Goal: Book appointment/travel/reservation

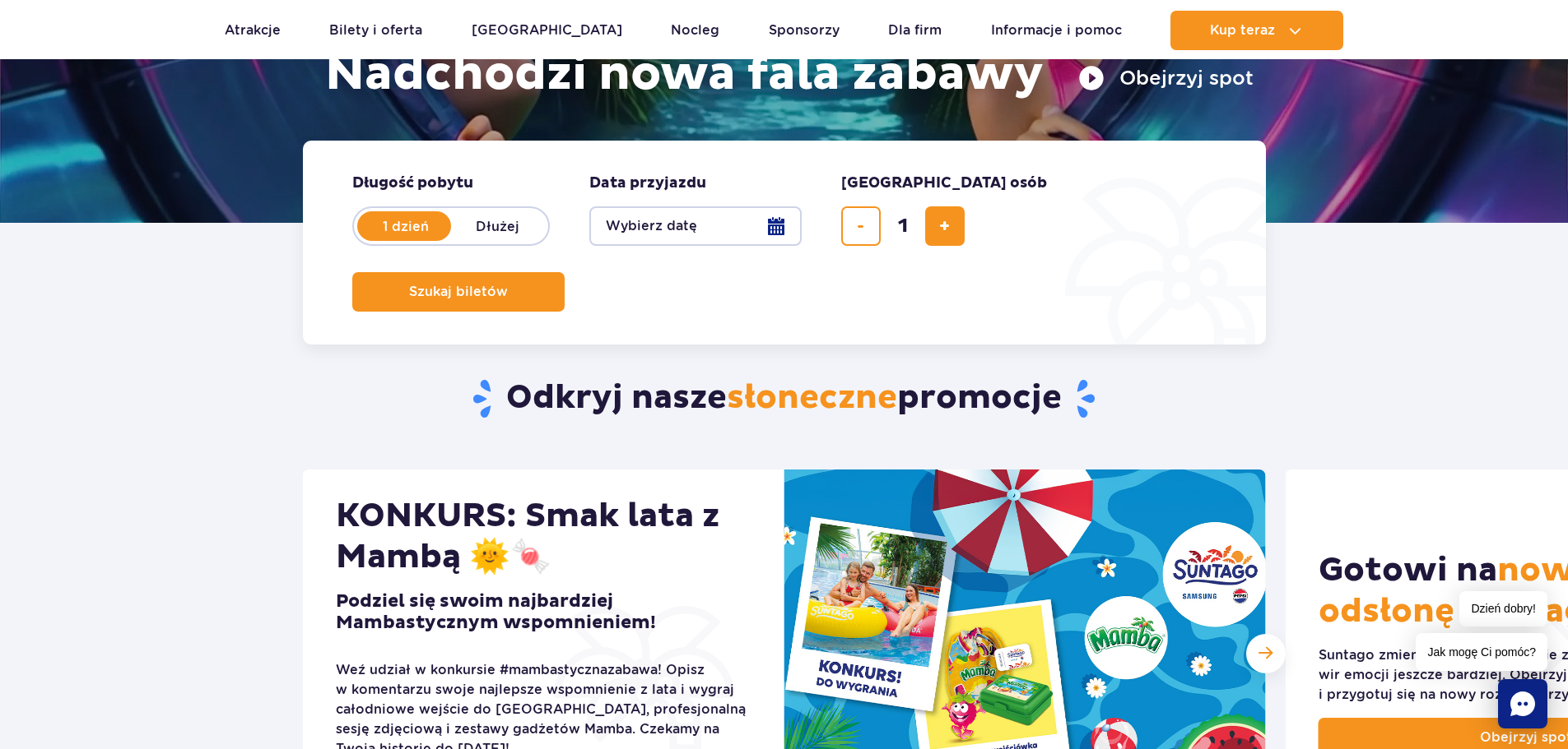
scroll to position [247, 0]
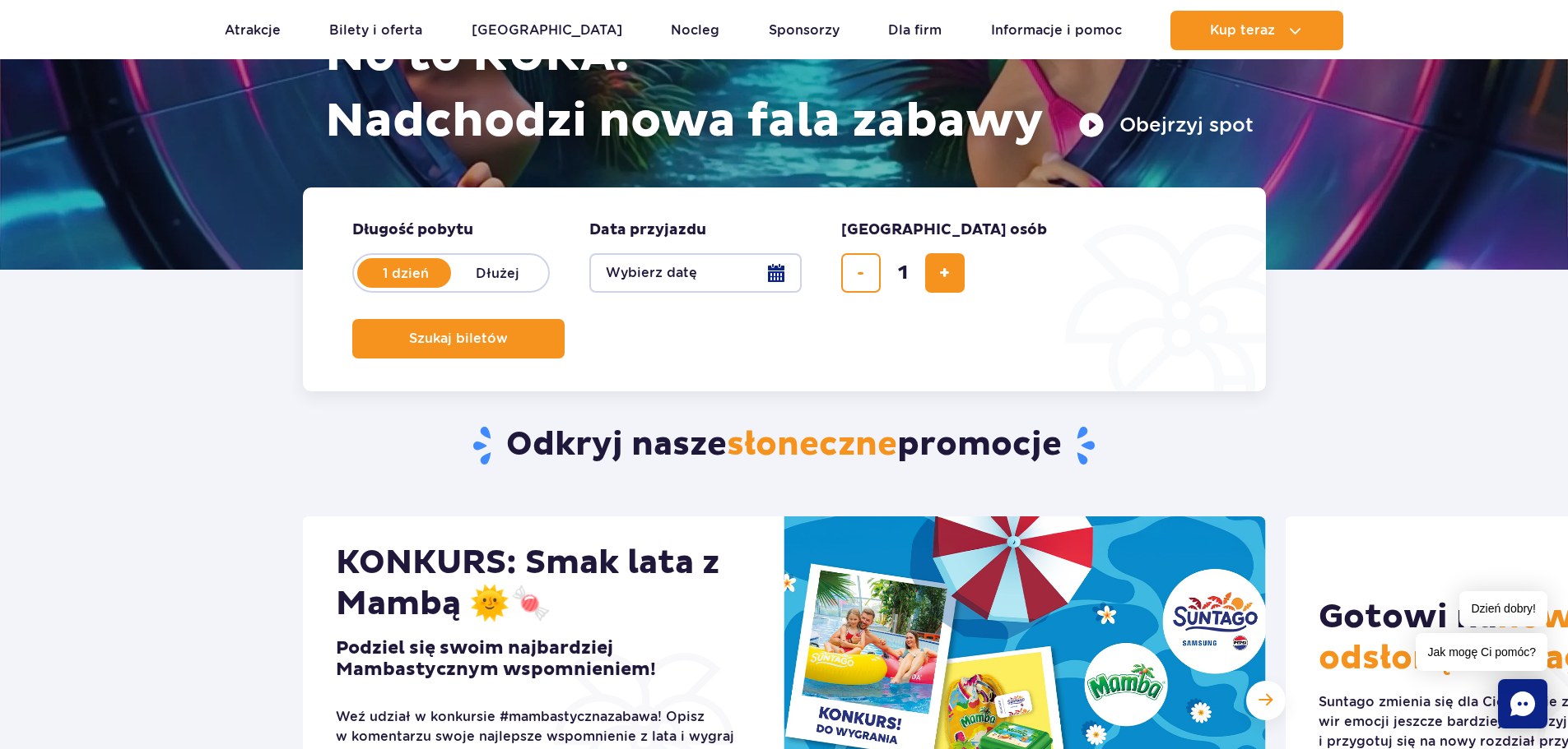
click at [504, 267] on label "Dłużej" at bounding box center [498, 273] width 94 height 35
click at [469, 287] on input "Dłużej" at bounding box center [459, 288] width 18 height 3
radio input "false"
radio input "true"
click at [766, 277] on button "Wybierz datę" at bounding box center [695, 273] width 212 height 39
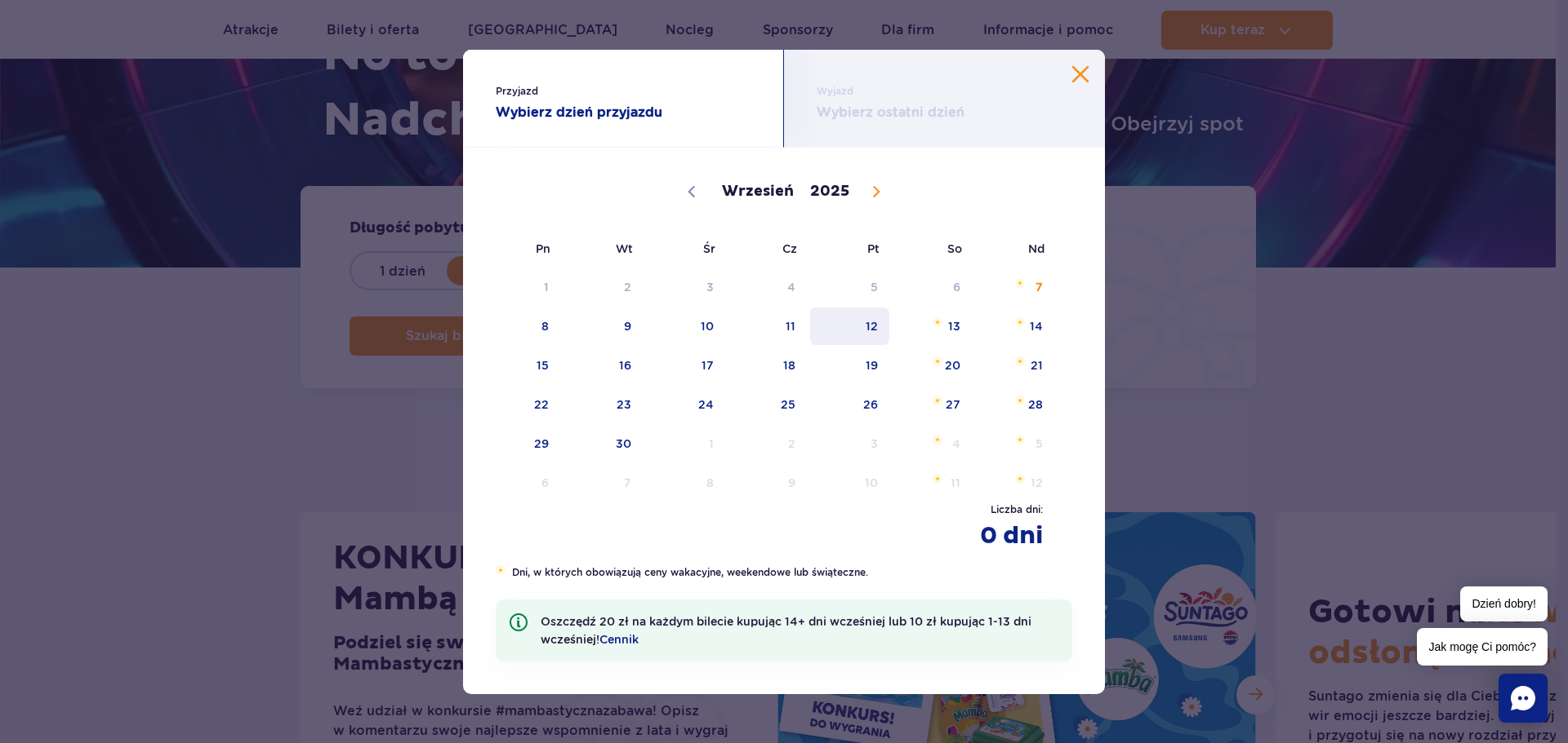
click at [867, 315] on span "12" at bounding box center [849, 326] width 83 height 37
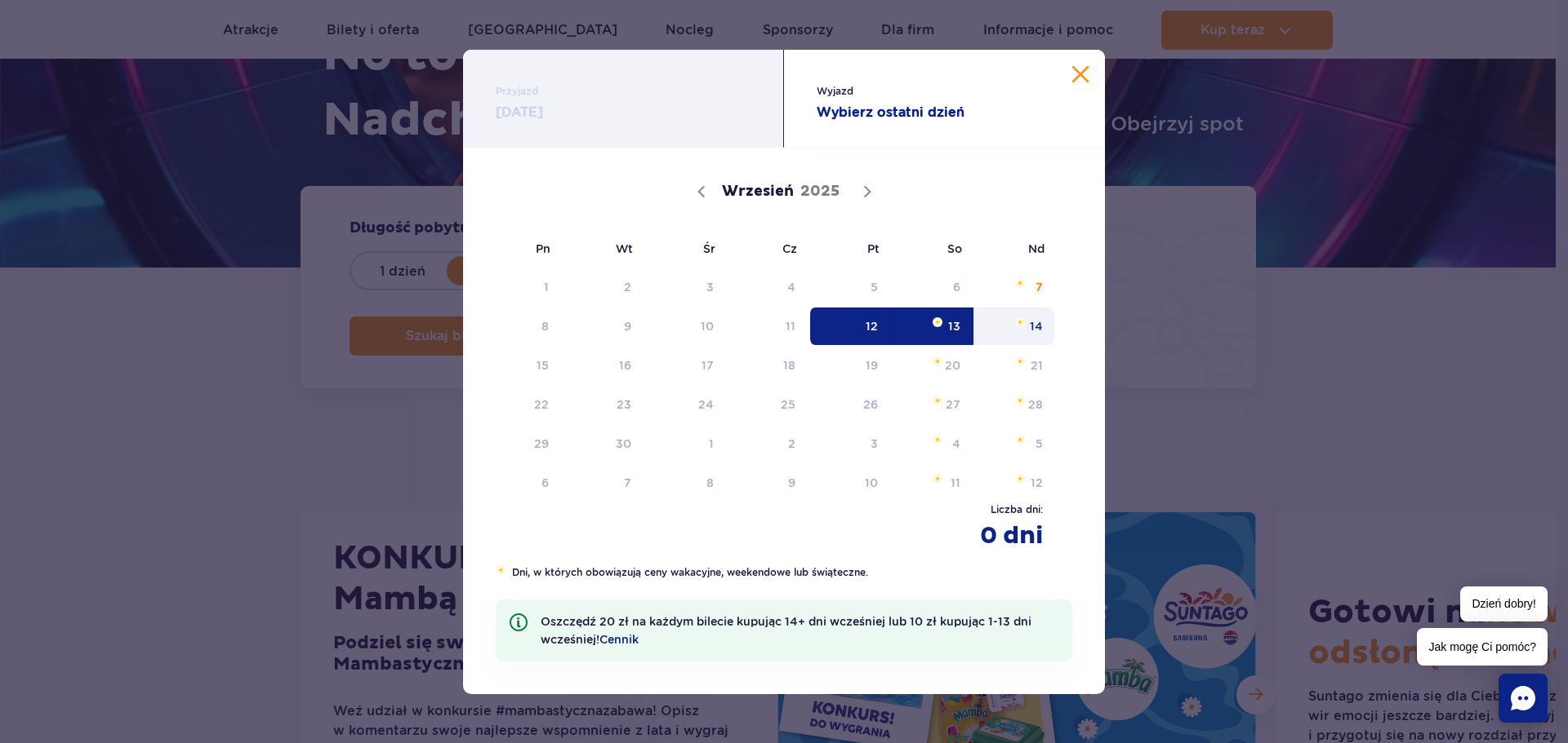
click at [1044, 322] on span "14" at bounding box center [1014, 326] width 83 height 37
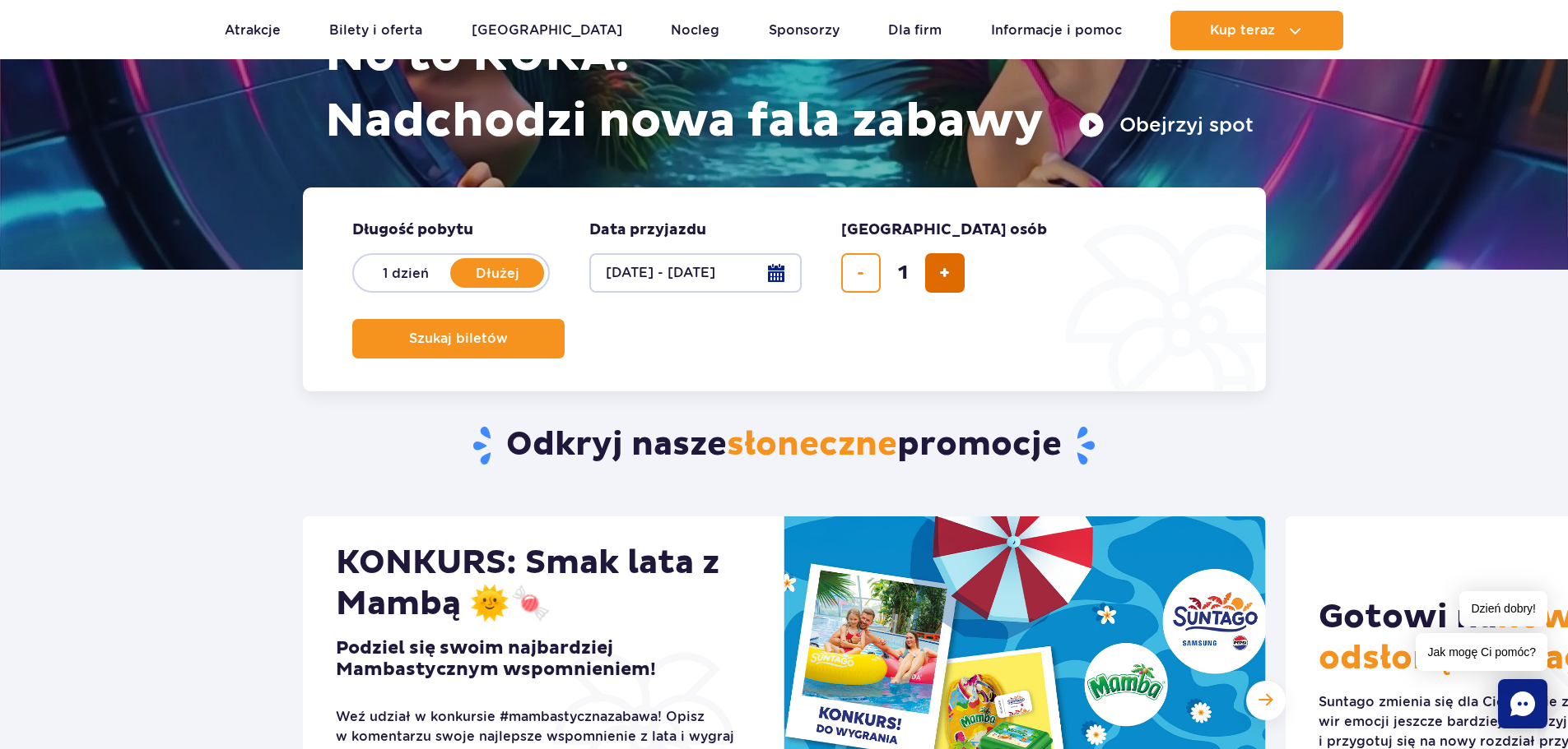
click at [944, 273] on span "dodaj bilet" at bounding box center [943, 273] width 11 height 0
type input "4"
click at [502, 331] on span "Szukaj biletów" at bounding box center [452, 338] width 99 height 14
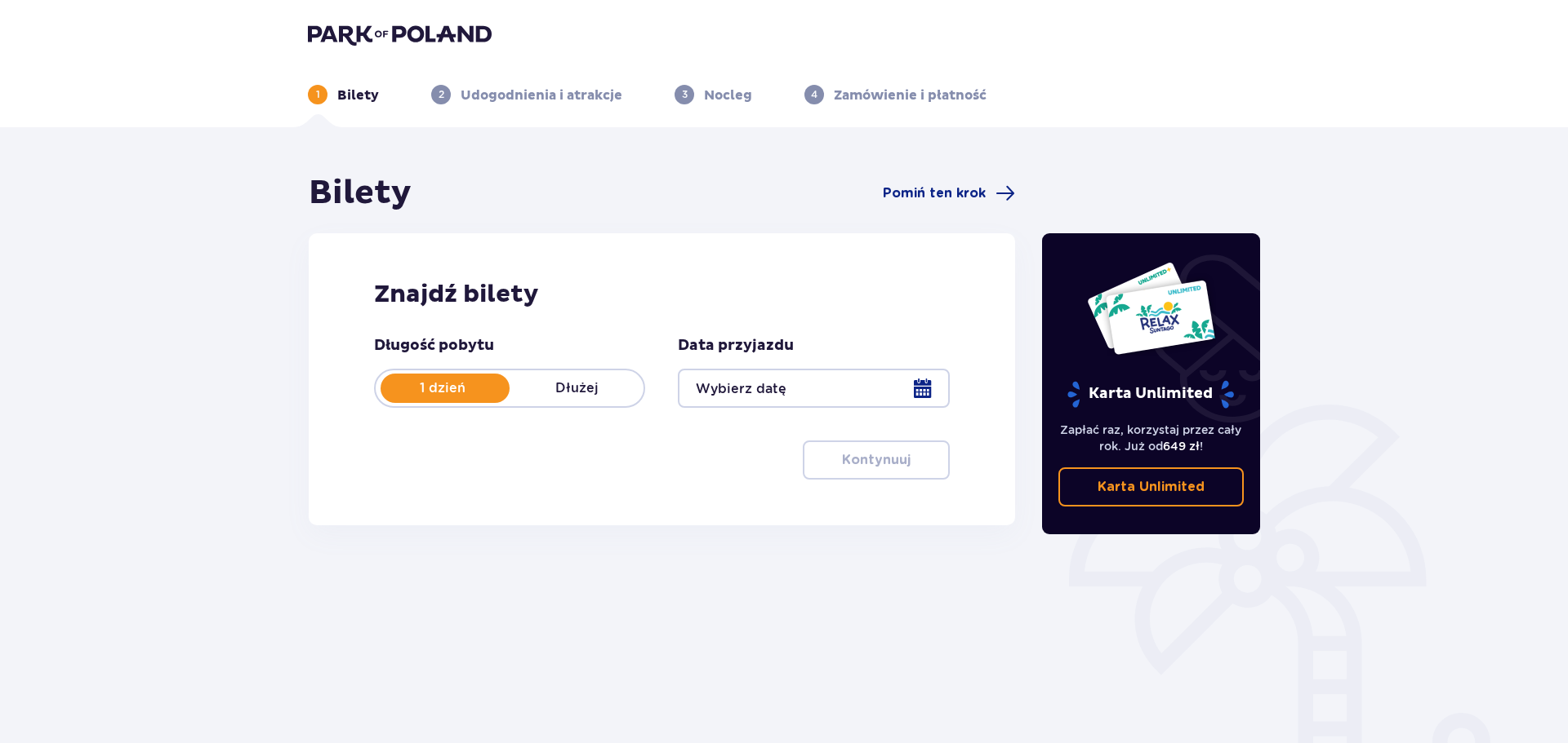
type input "[DATE] - [DATE]"
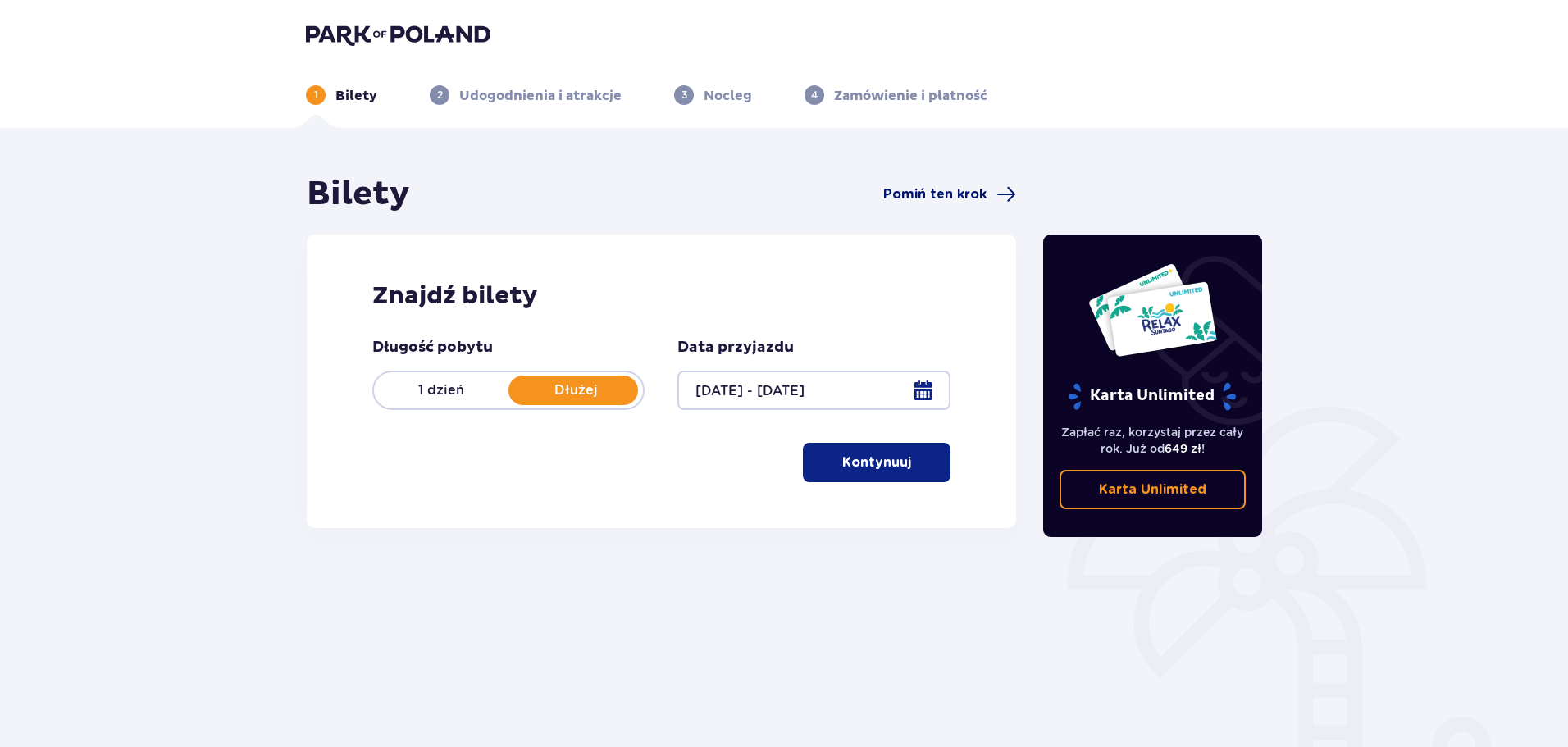
click at [962, 193] on span "Pomiń ten krok" at bounding box center [935, 194] width 103 height 18
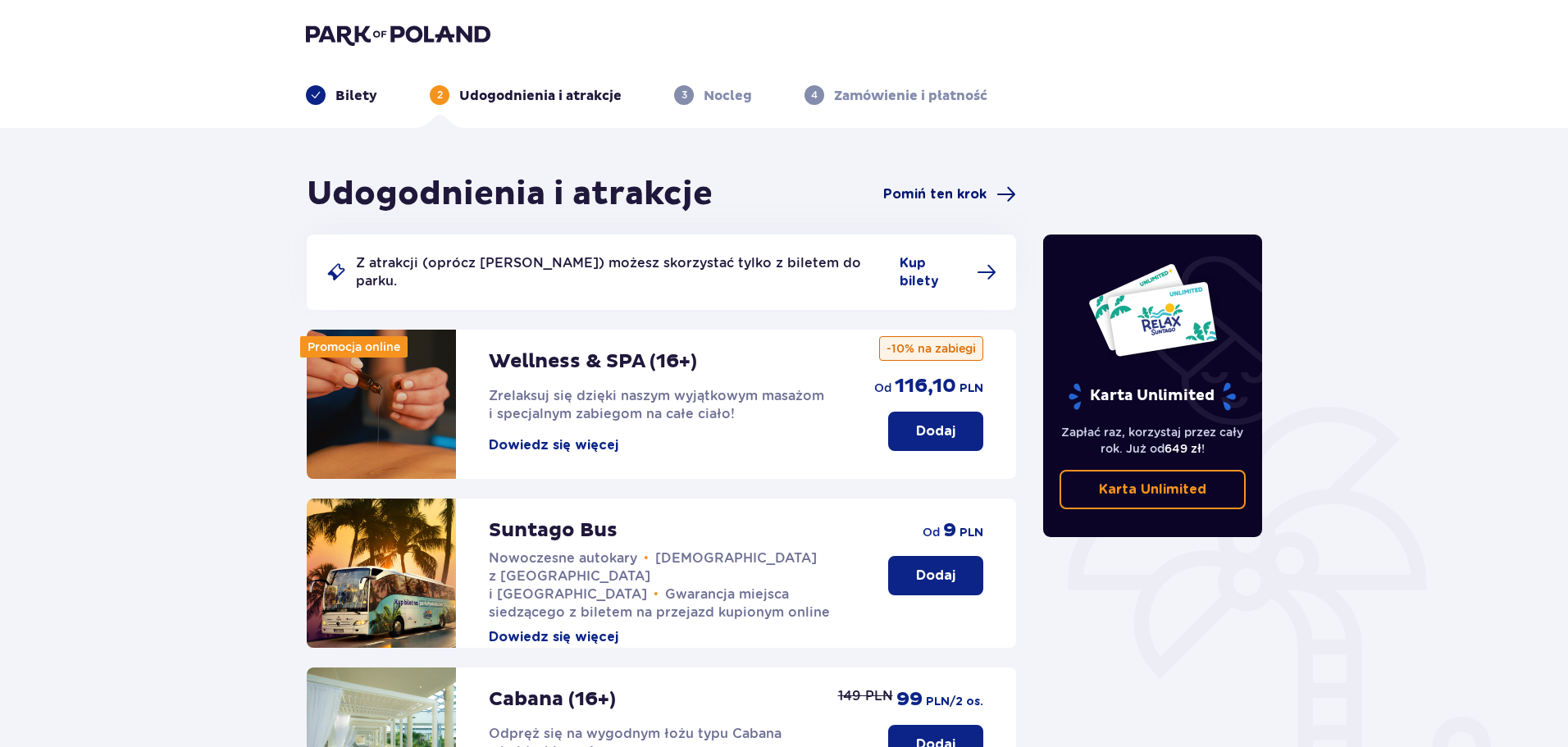
click at [952, 201] on span "Pomiń ten krok" at bounding box center [935, 194] width 103 height 18
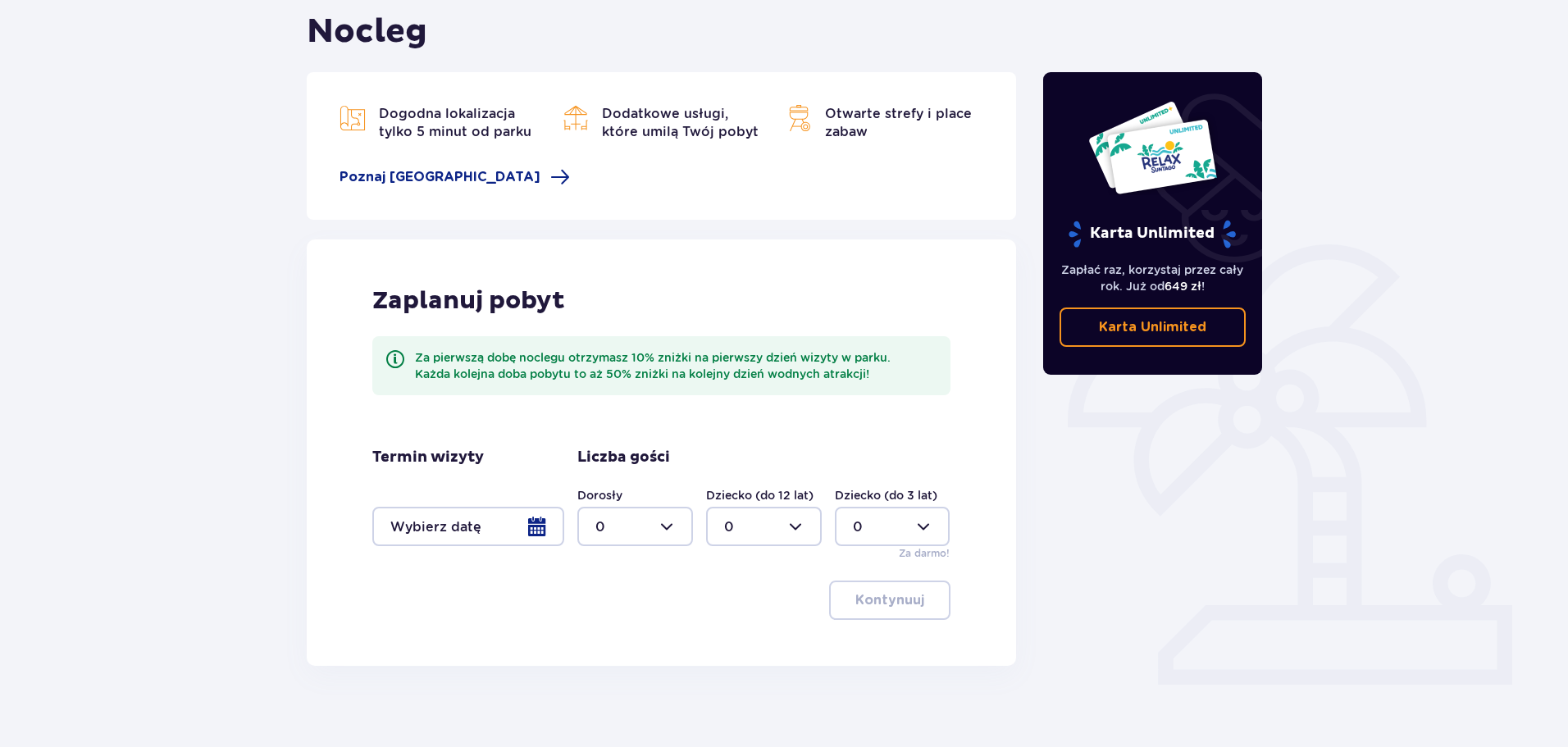
scroll to position [164, 0]
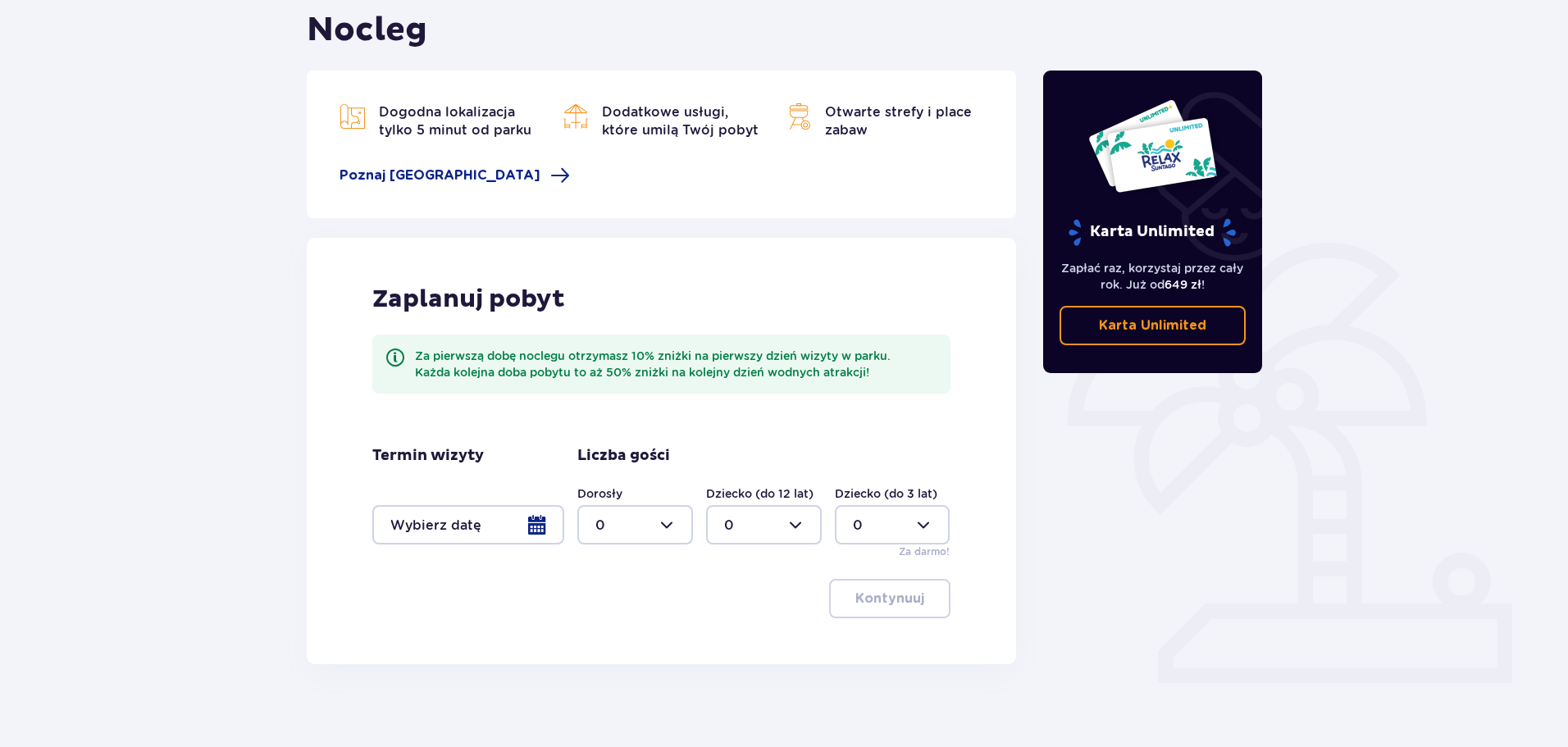
click at [528, 521] on div at bounding box center [468, 525] width 191 height 39
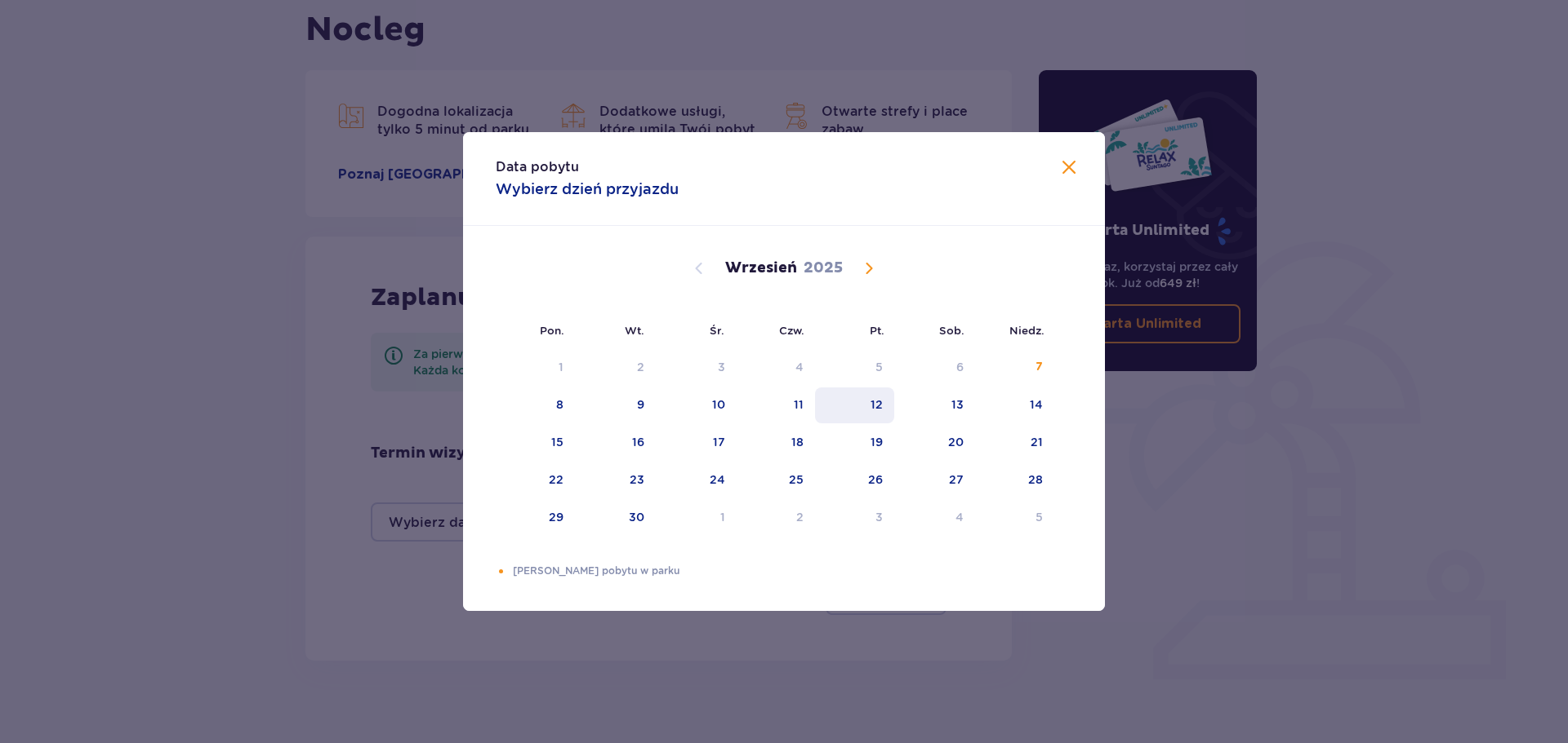
click at [879, 400] on div "12" at bounding box center [876, 404] width 12 height 16
click at [1049, 407] on div "14" at bounding box center [1014, 406] width 79 height 36
type input "[DATE] - [DATE]"
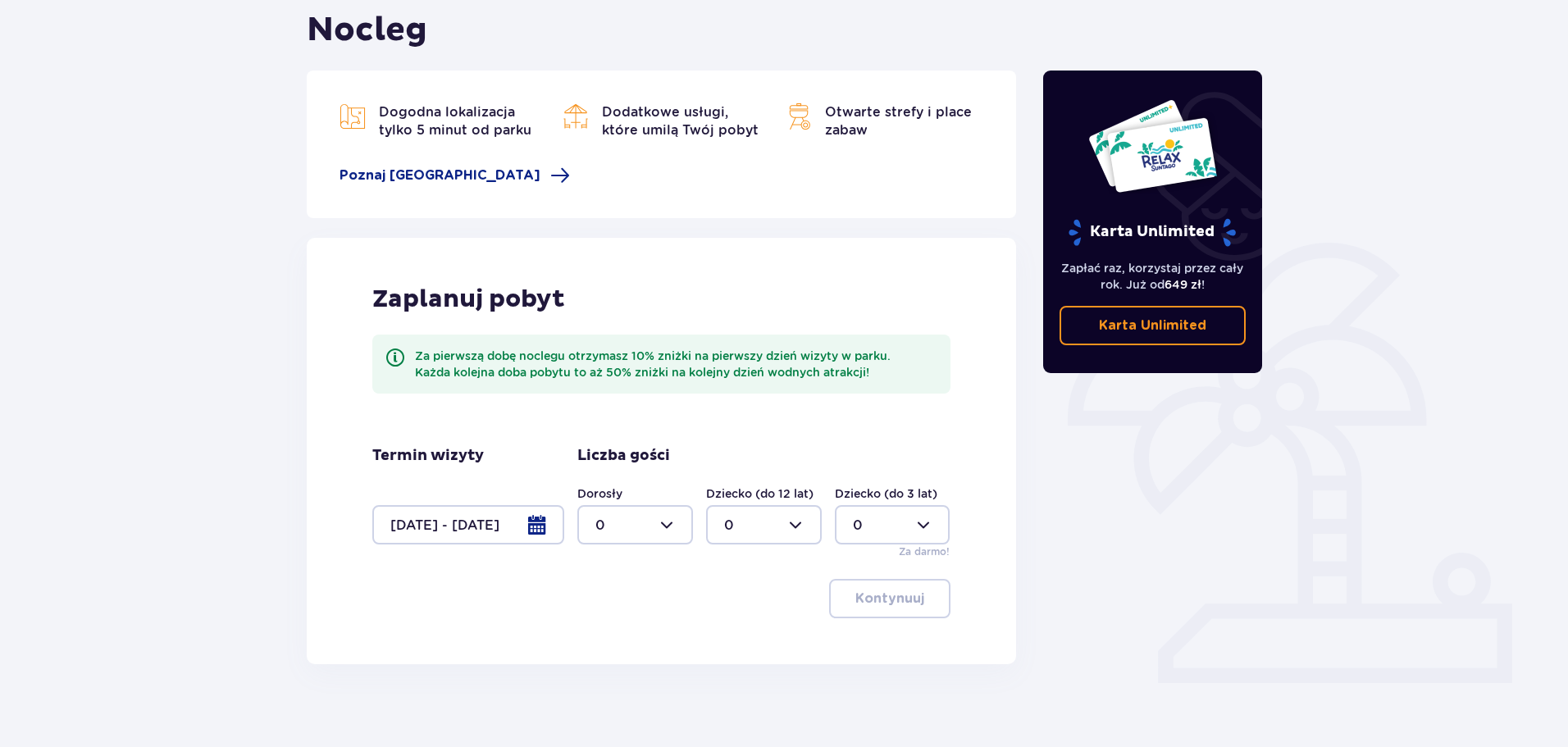
click at [661, 524] on div at bounding box center [635, 525] width 116 height 39
click at [608, 642] on div "2" at bounding box center [635, 644] width 79 height 18
type input "2"
click at [811, 519] on div at bounding box center [763, 525] width 116 height 39
click at [750, 642] on div "2" at bounding box center [763, 644] width 79 height 18
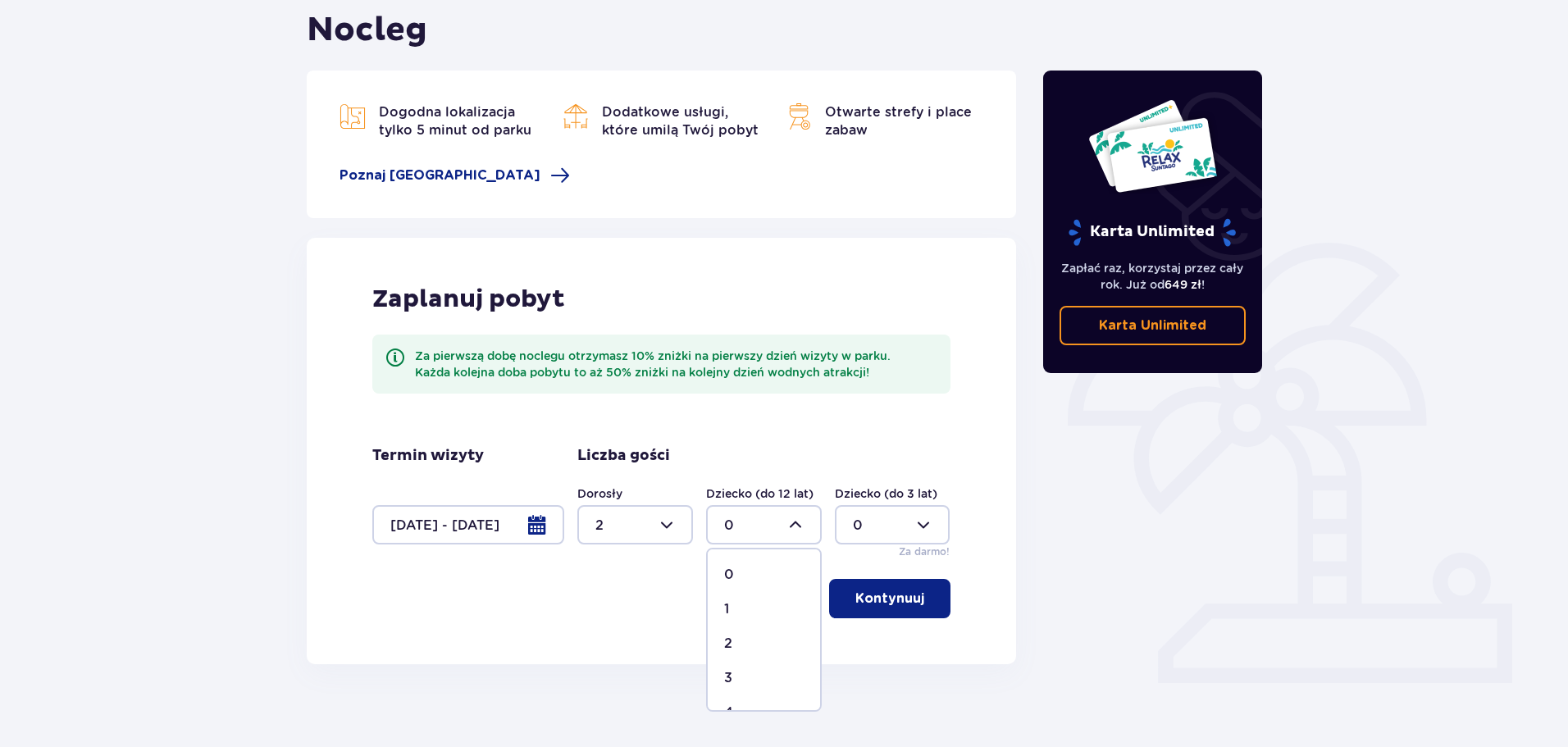
type input "2"
click at [877, 598] on p "Kontynuuj" at bounding box center [889, 599] width 69 height 18
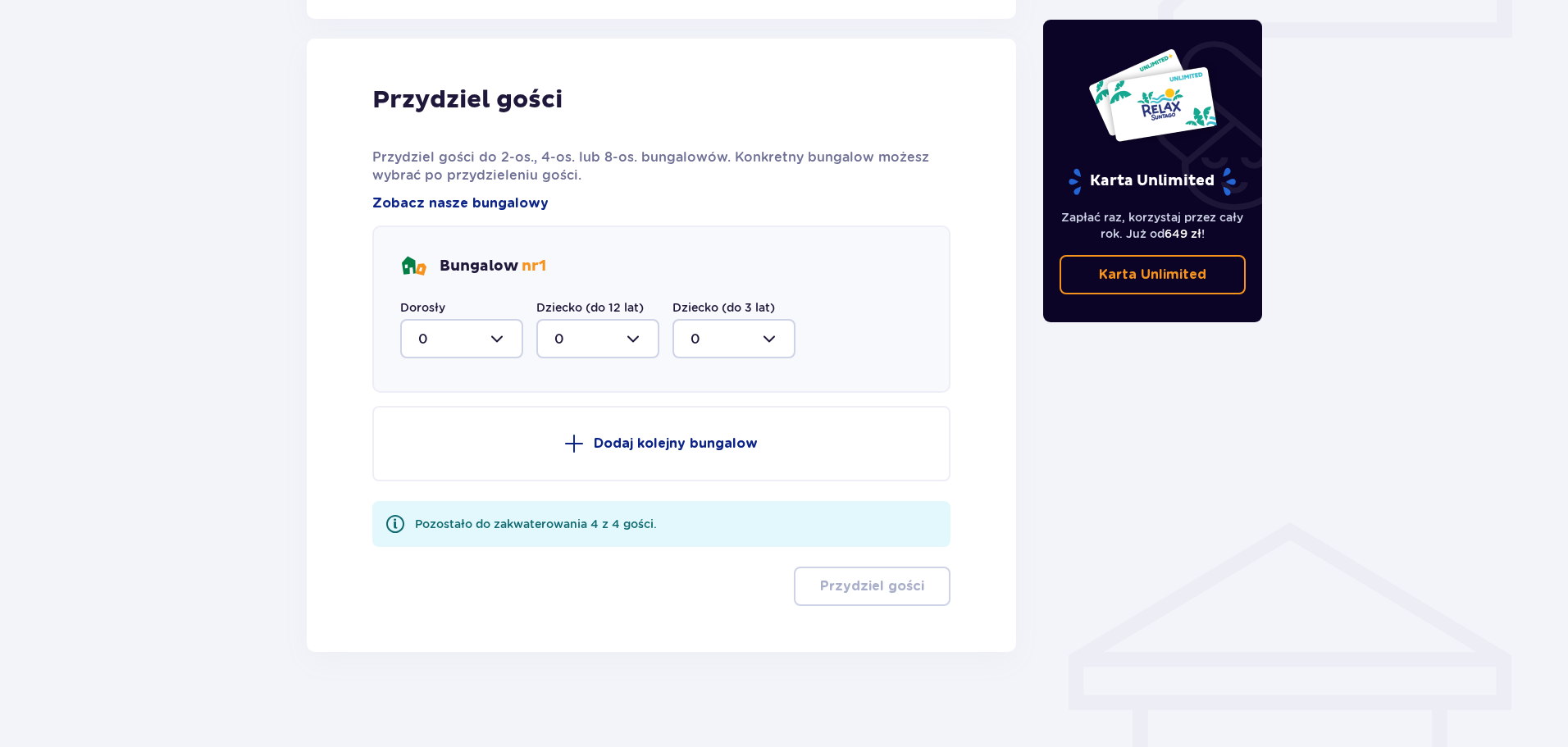
scroll to position [813, 0]
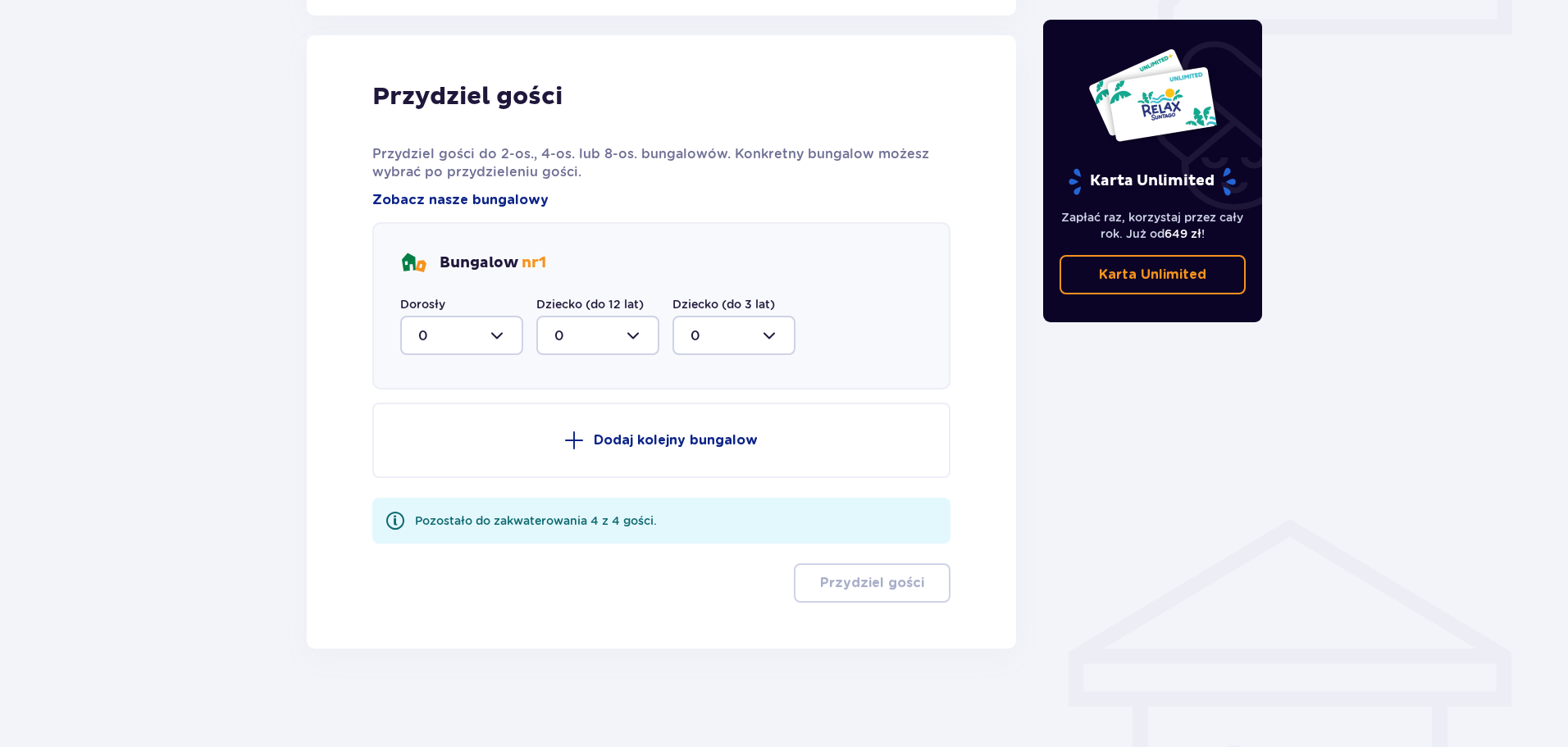
click at [506, 330] on div at bounding box center [461, 335] width 123 height 39
click at [433, 454] on div "2" at bounding box center [461, 454] width 87 height 18
type input "2"
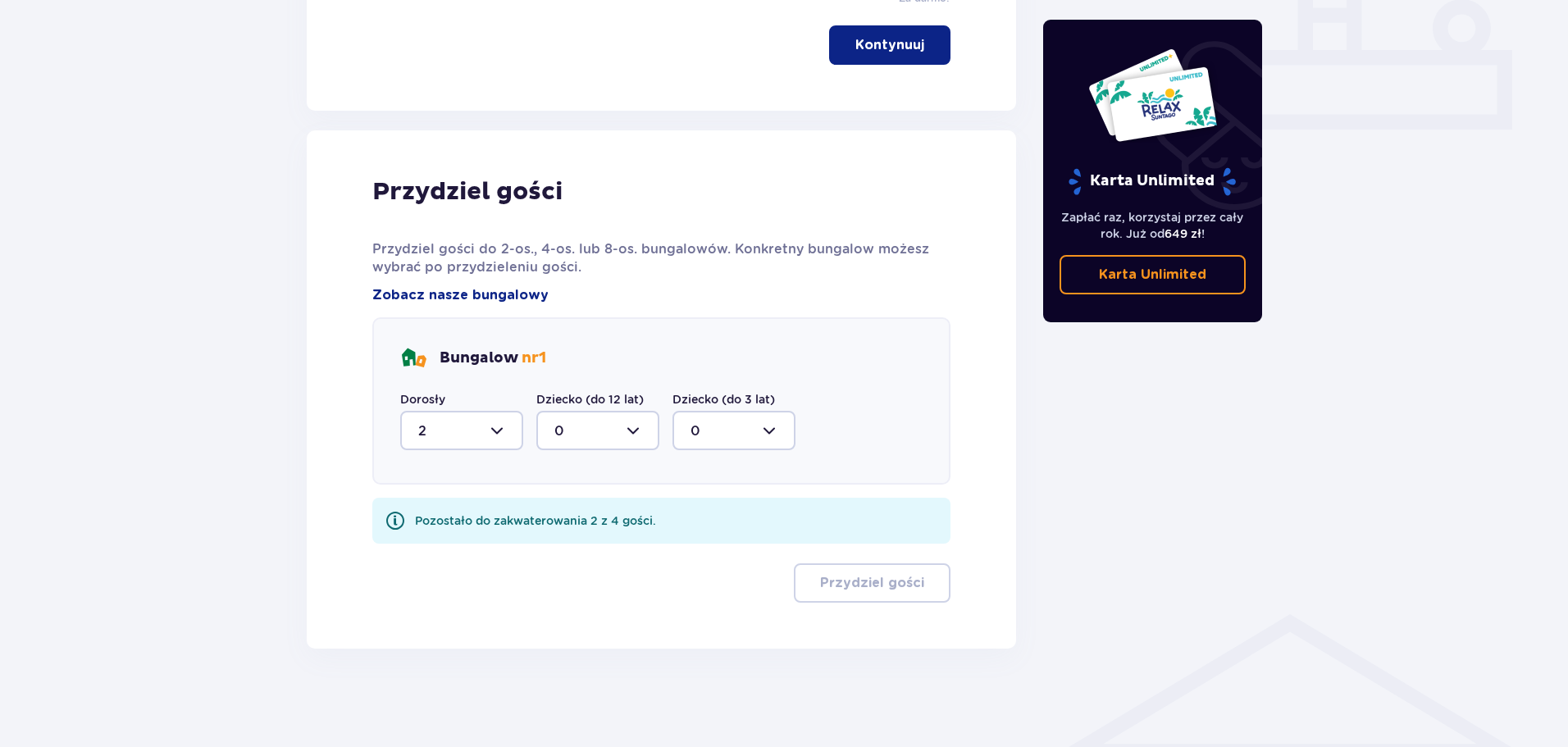
drag, startPoint x: 620, startPoint y: 426, endPoint x: 626, endPoint y: 438, distance: 13.4
click at [620, 427] on div at bounding box center [597, 430] width 123 height 39
click at [571, 543] on div "2" at bounding box center [597, 549] width 87 height 18
type input "2"
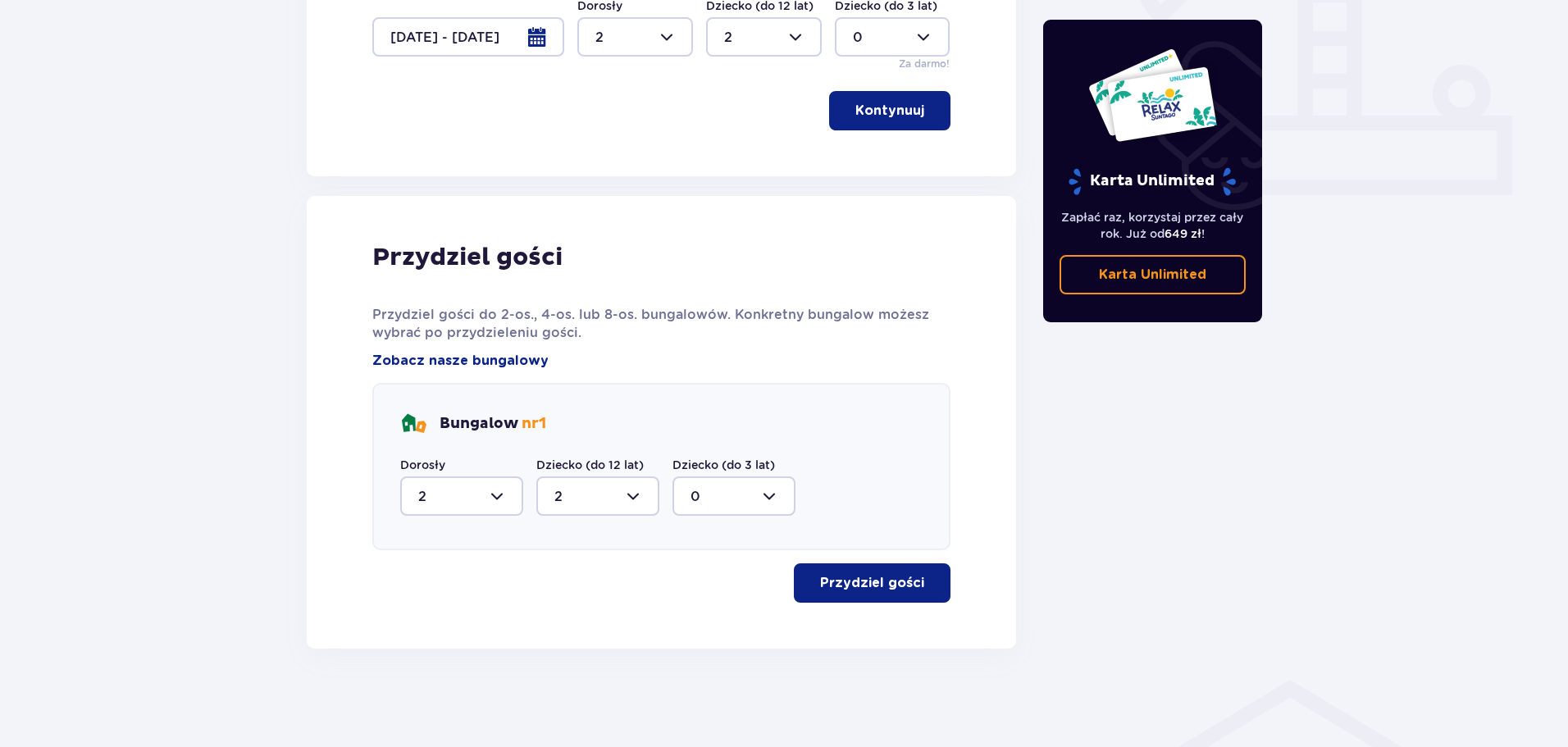
scroll to position [652, 0]
click at [876, 577] on p "Przydziel gości" at bounding box center [872, 583] width 104 height 18
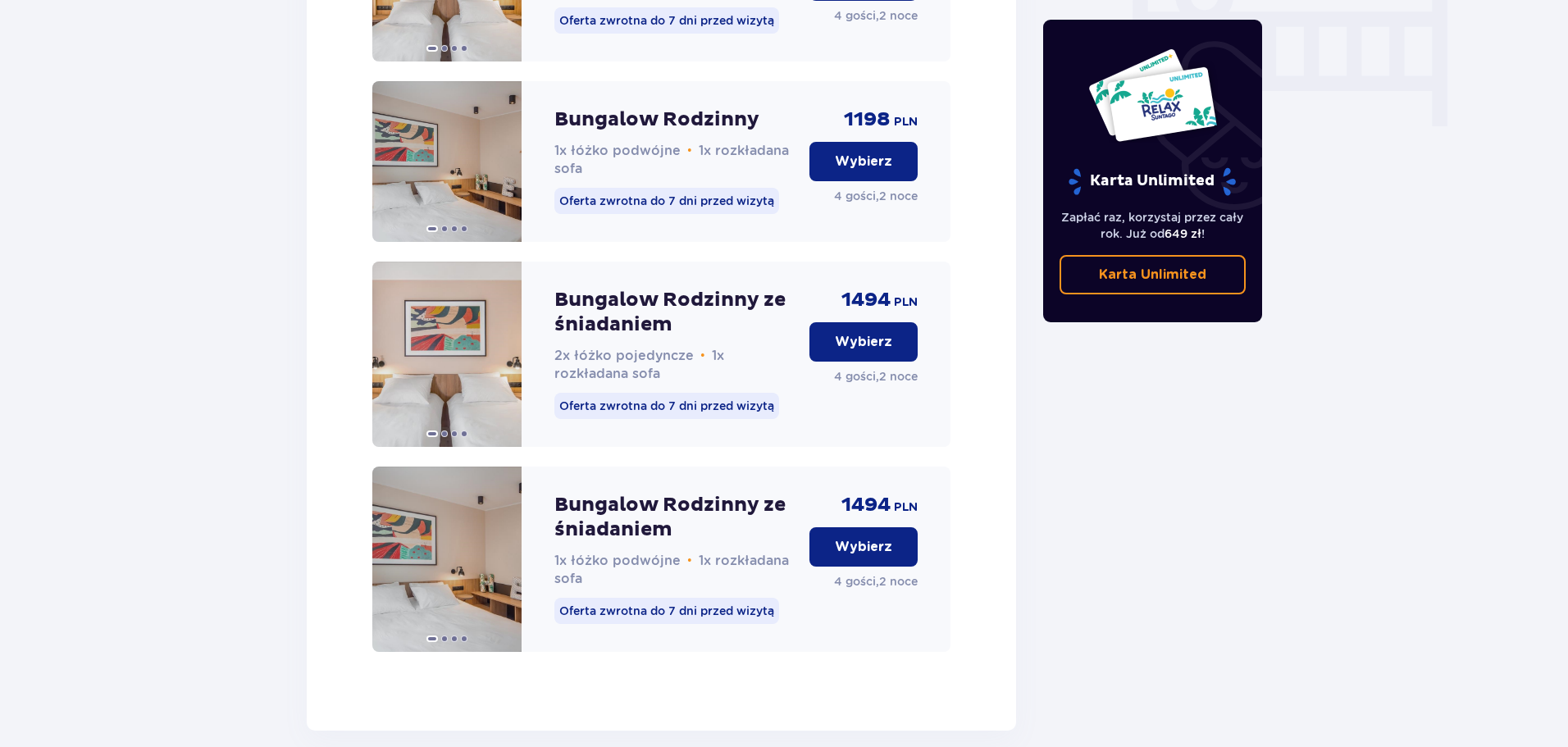
scroll to position [1741, 0]
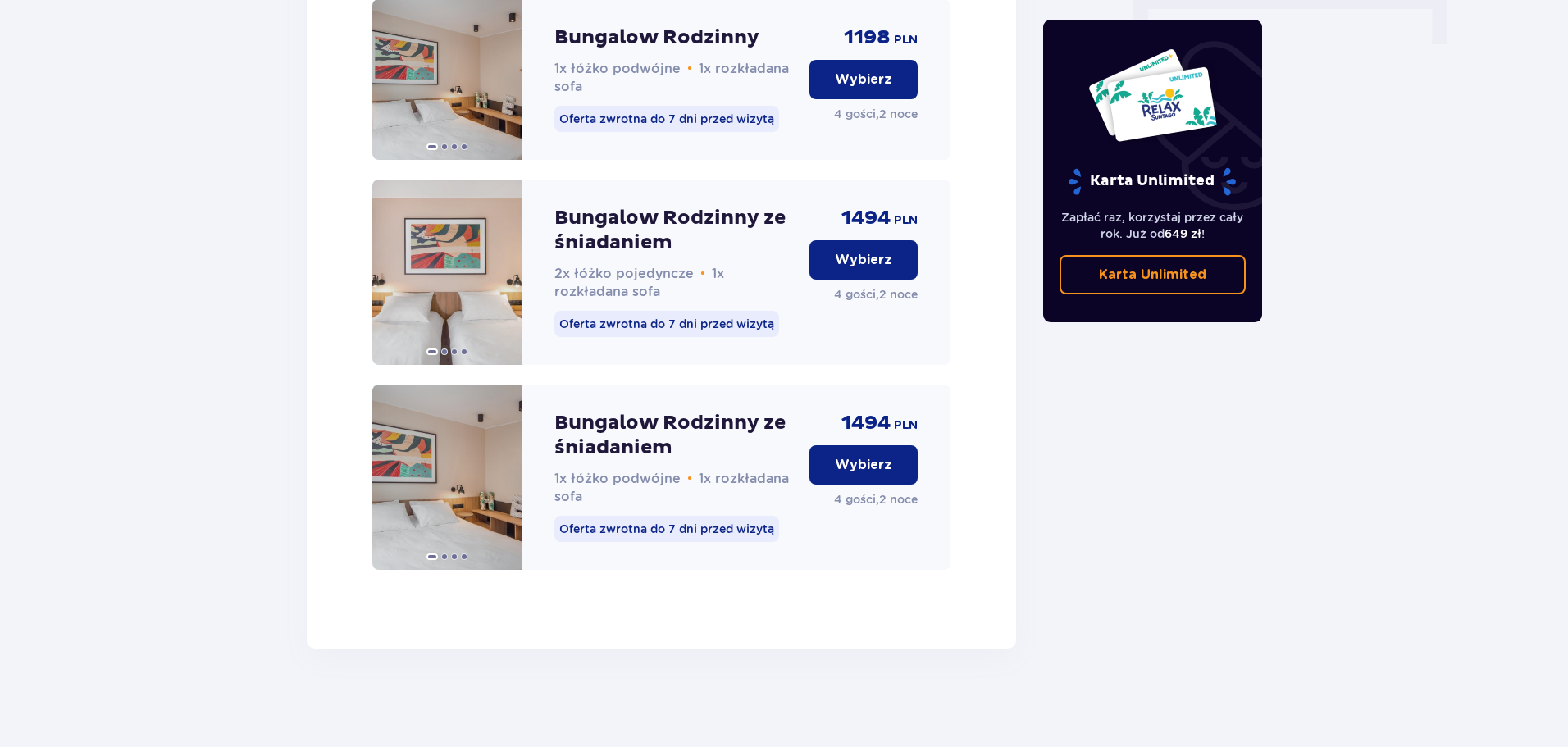
click at [867, 472] on p "Wybierz" at bounding box center [863, 464] width 57 height 18
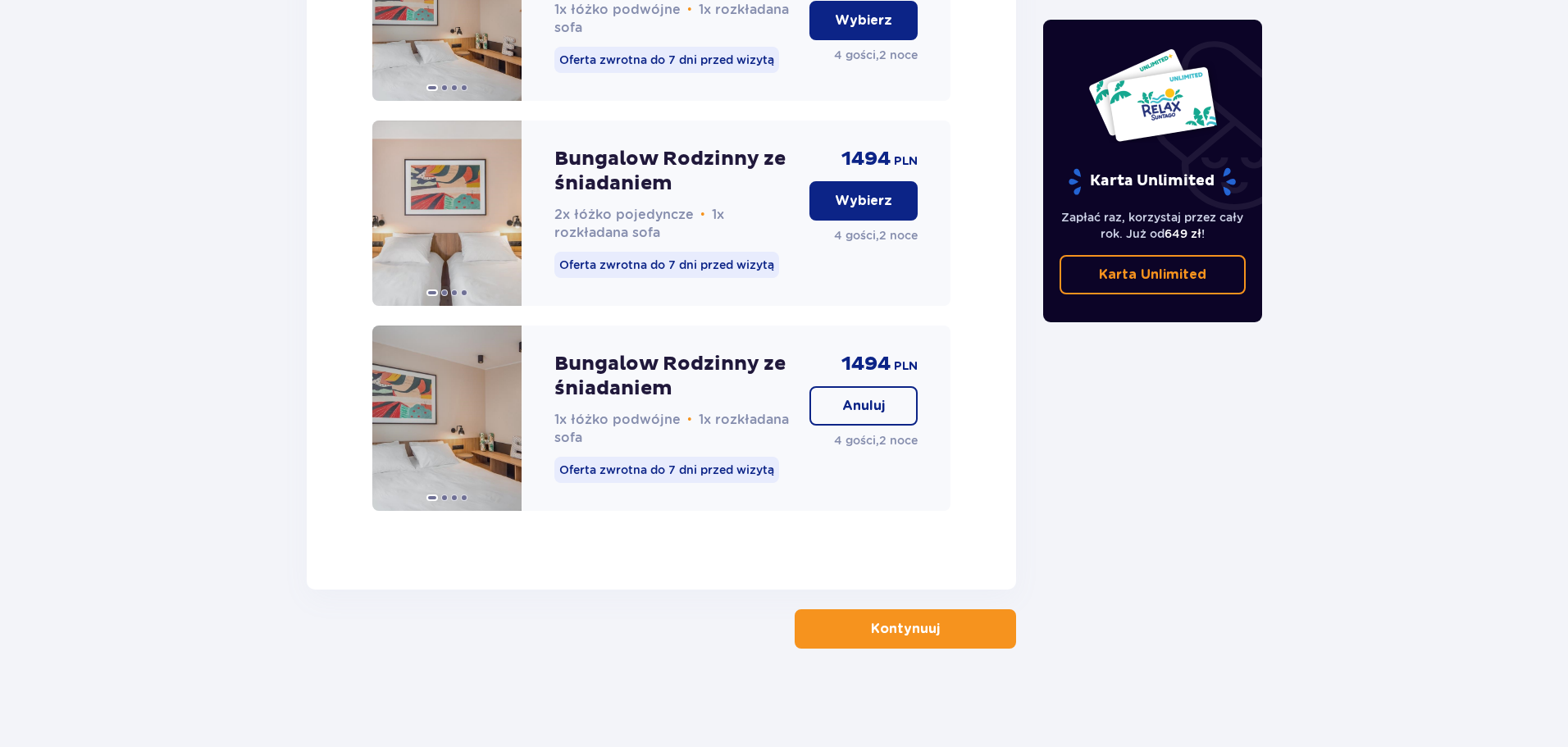
scroll to position [1800, 0]
click at [925, 612] on button "Kontynuuj" at bounding box center [905, 628] width 221 height 39
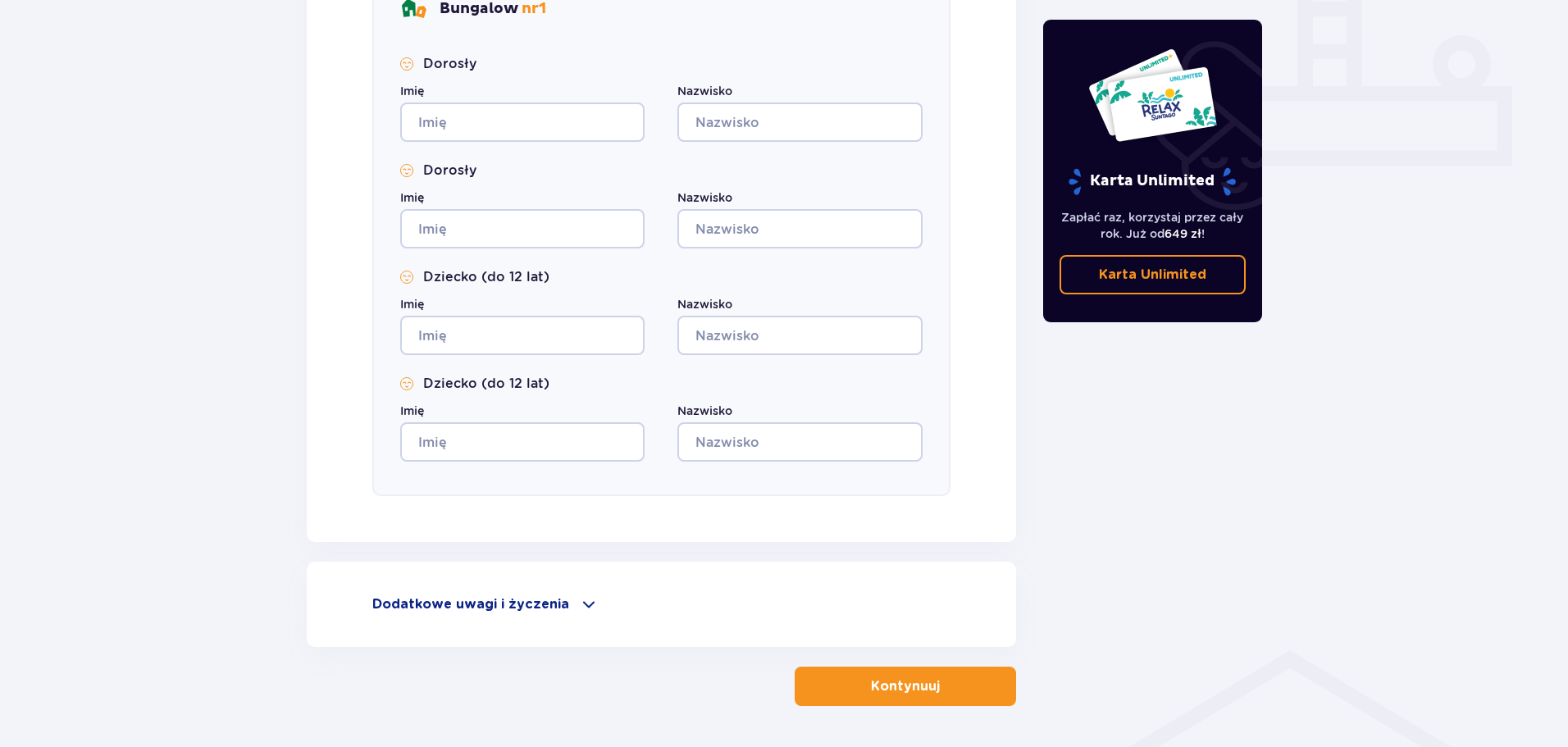
scroll to position [739, 0]
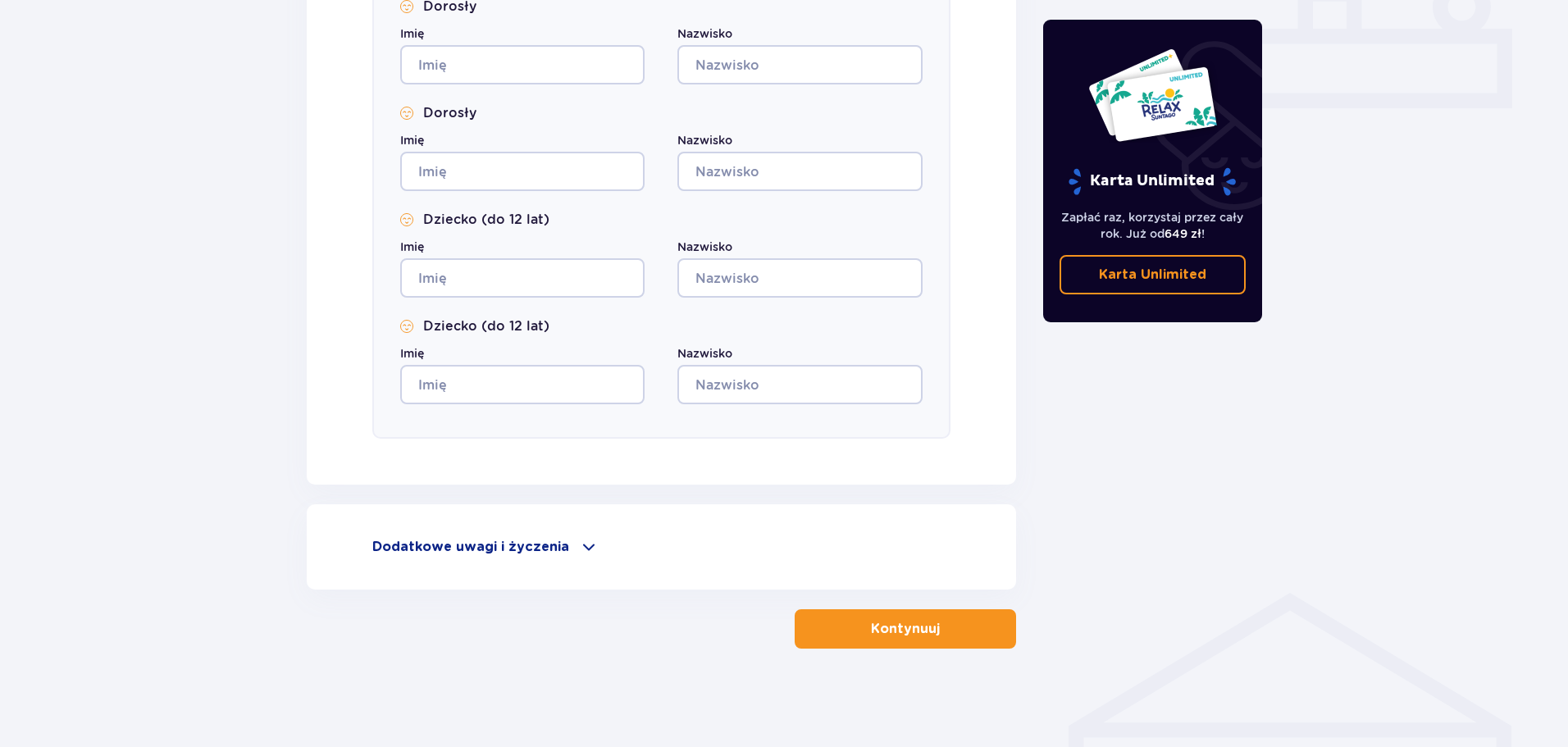
click at [579, 547] on span at bounding box center [589, 547] width 20 height 20
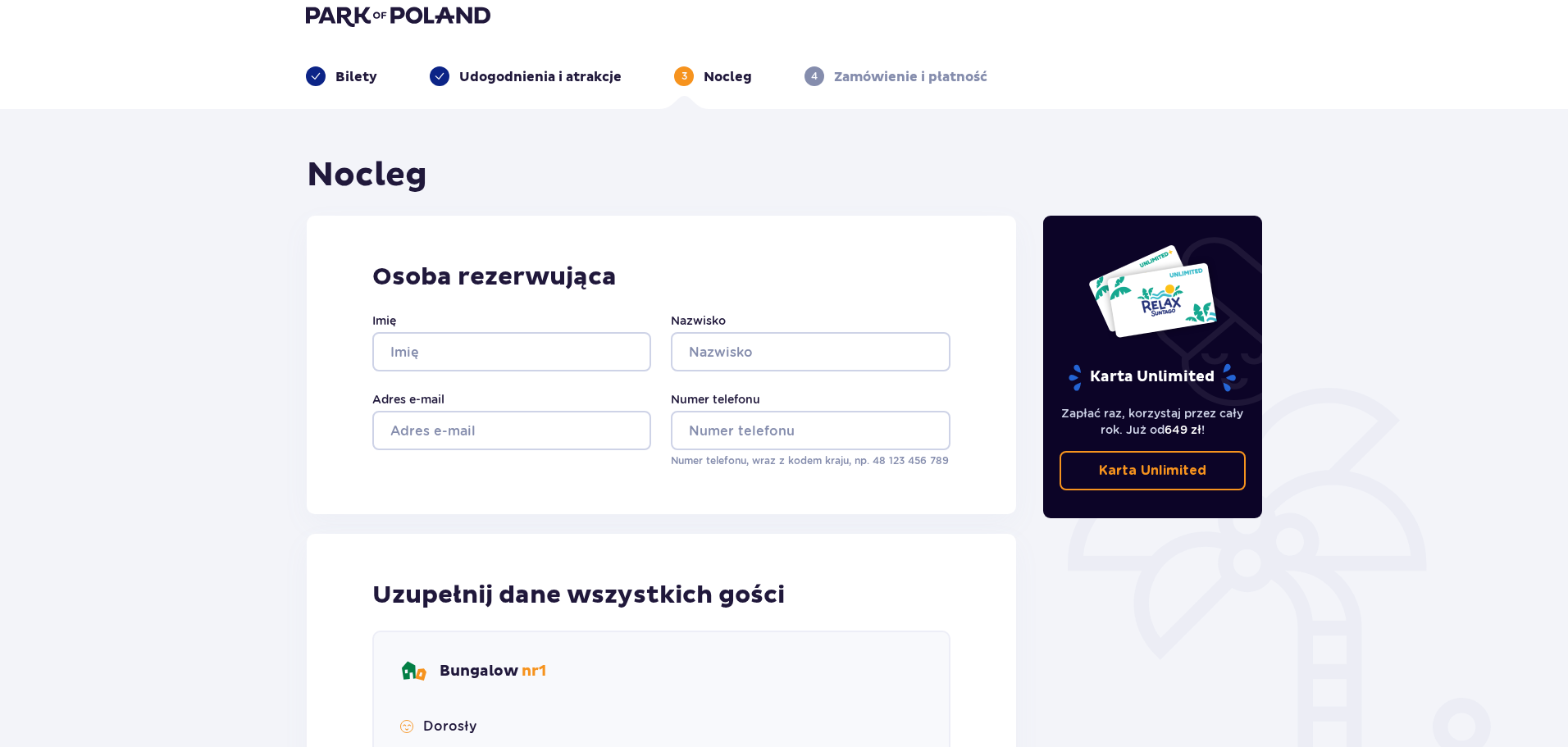
scroll to position [0, 0]
